Goal: Check status

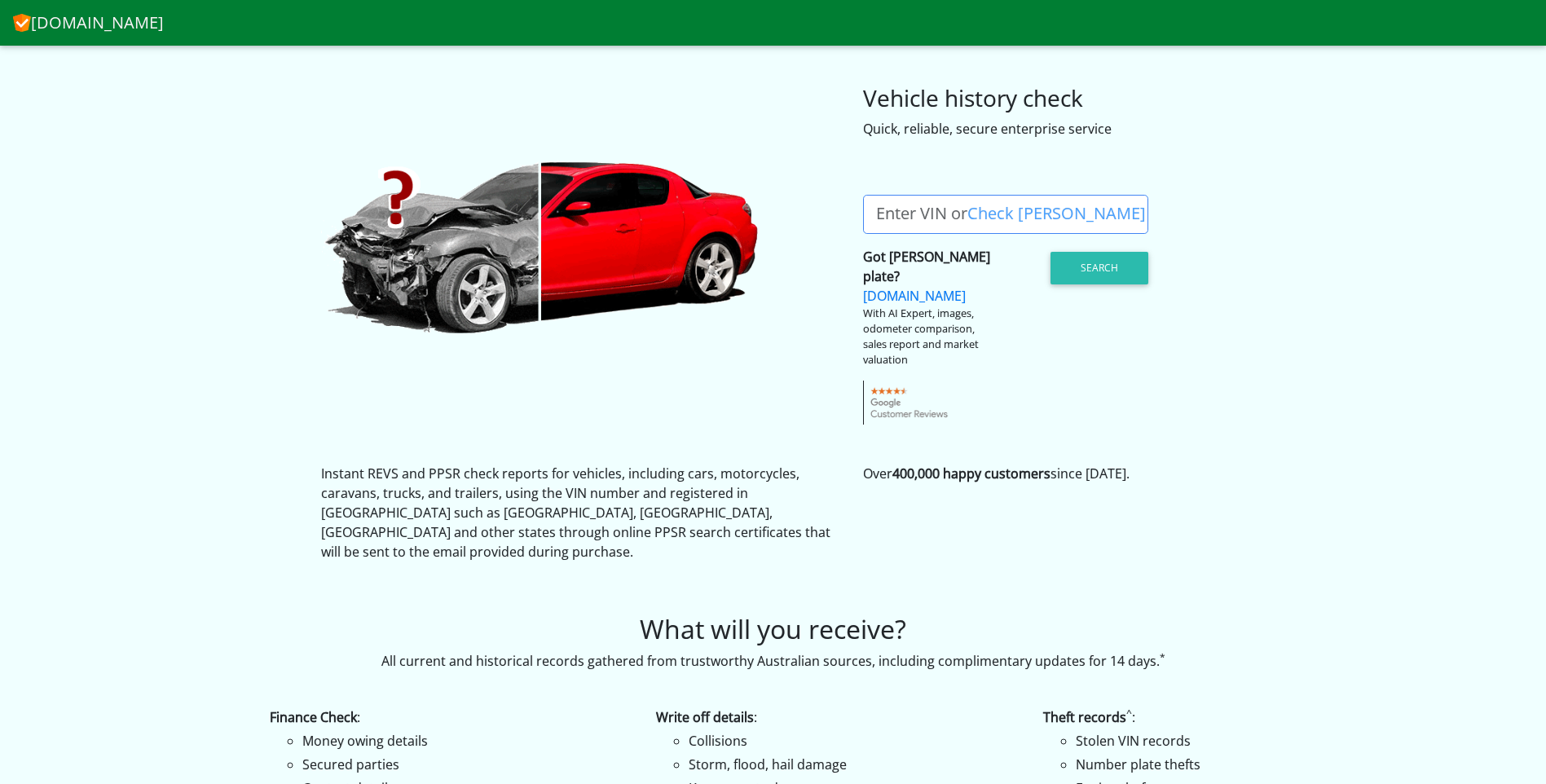
click at [880, 206] on label "Enter VIN or Check Rego" at bounding box center [1011, 214] width 296 height 39
click at [880, 206] on input "Enter VIN or Check Rego" at bounding box center [1006, 214] width 285 height 39
click at [1114, 258] on button "Search" at bounding box center [1099, 268] width 98 height 32
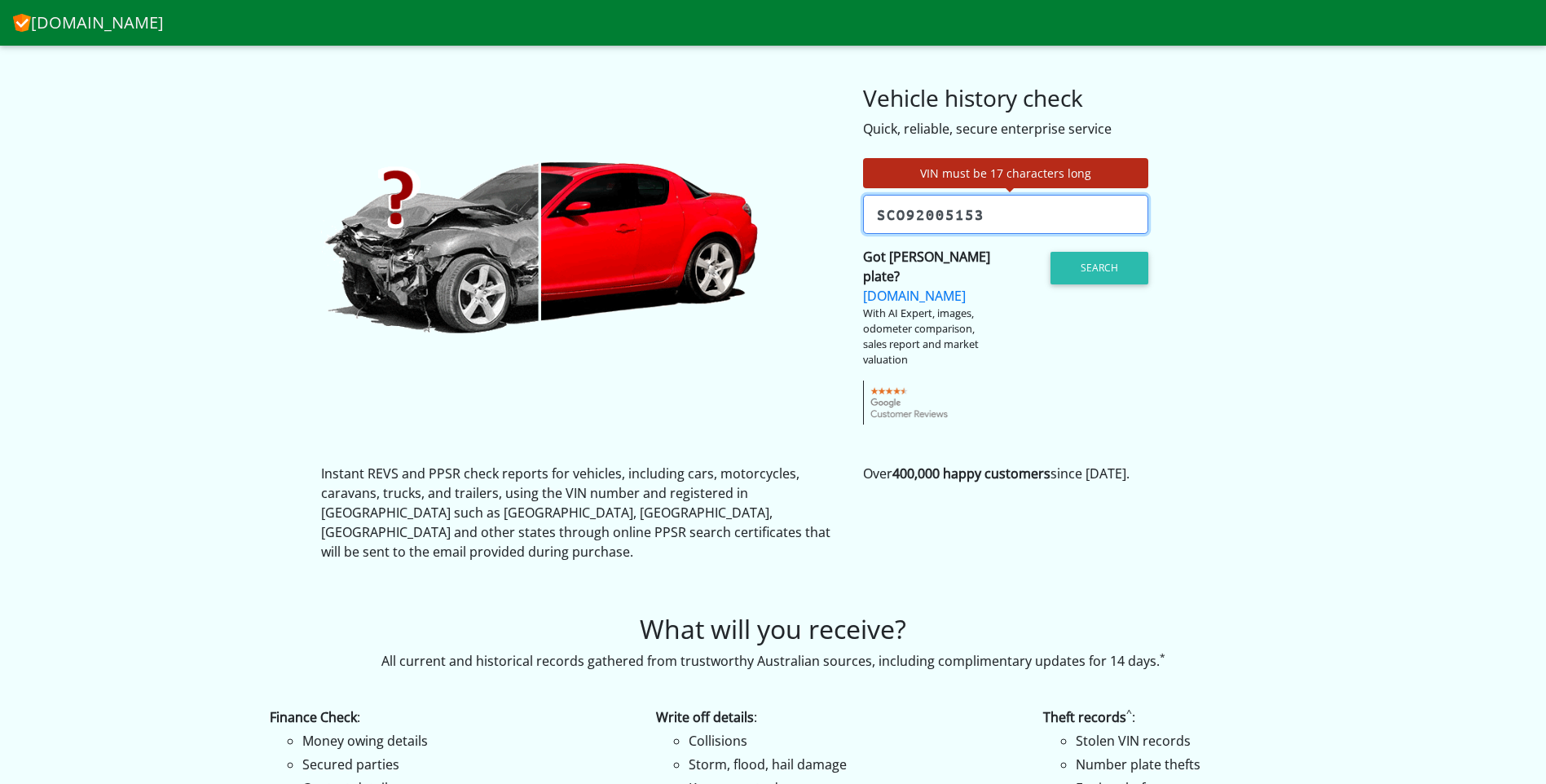
click at [988, 216] on input "SCO92005153" at bounding box center [1006, 214] width 285 height 39
type input "S"
